Goal: Navigation & Orientation: Find specific page/section

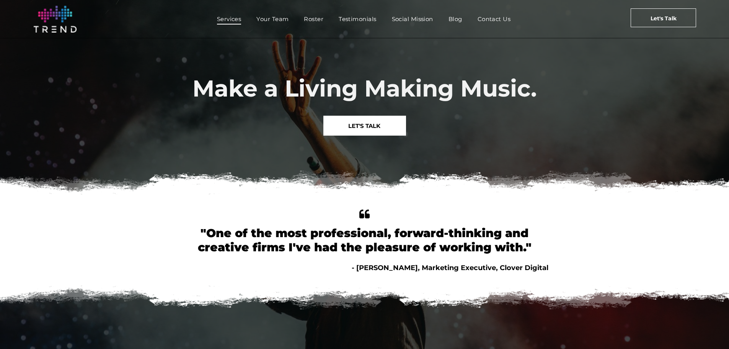
click at [229, 18] on span "Services" at bounding box center [229, 18] width 24 height 11
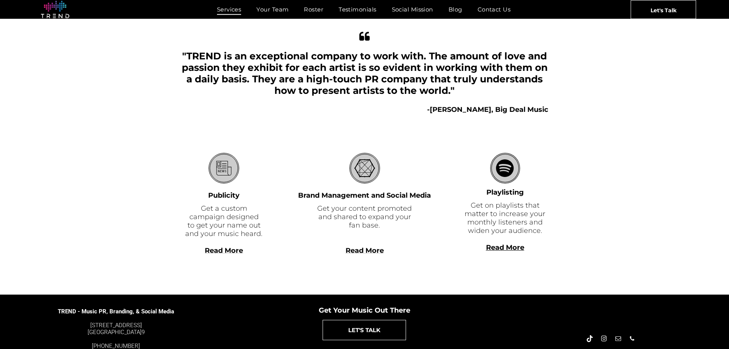
scroll to position [153, 0]
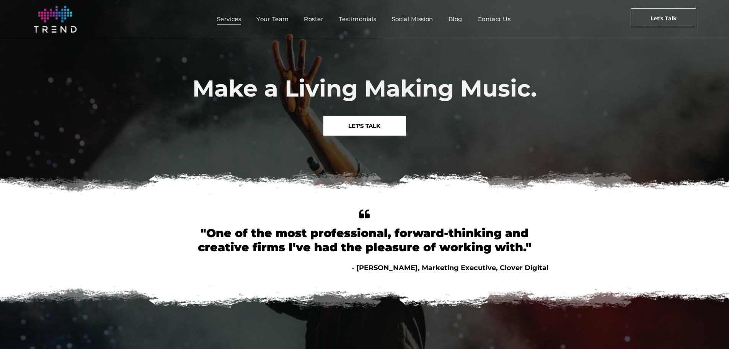
click at [226, 16] on span "Services" at bounding box center [229, 18] width 24 height 11
